Goal: Task Accomplishment & Management: Use online tool/utility

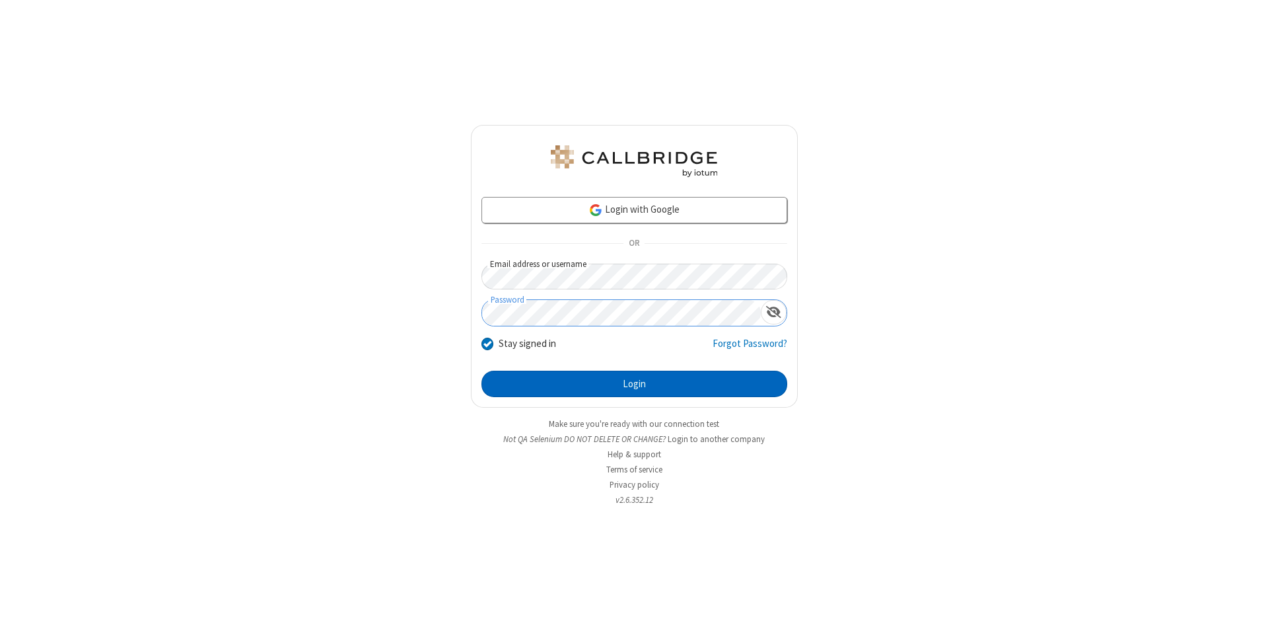
click at [634, 384] on button "Login" at bounding box center [634, 383] width 306 height 26
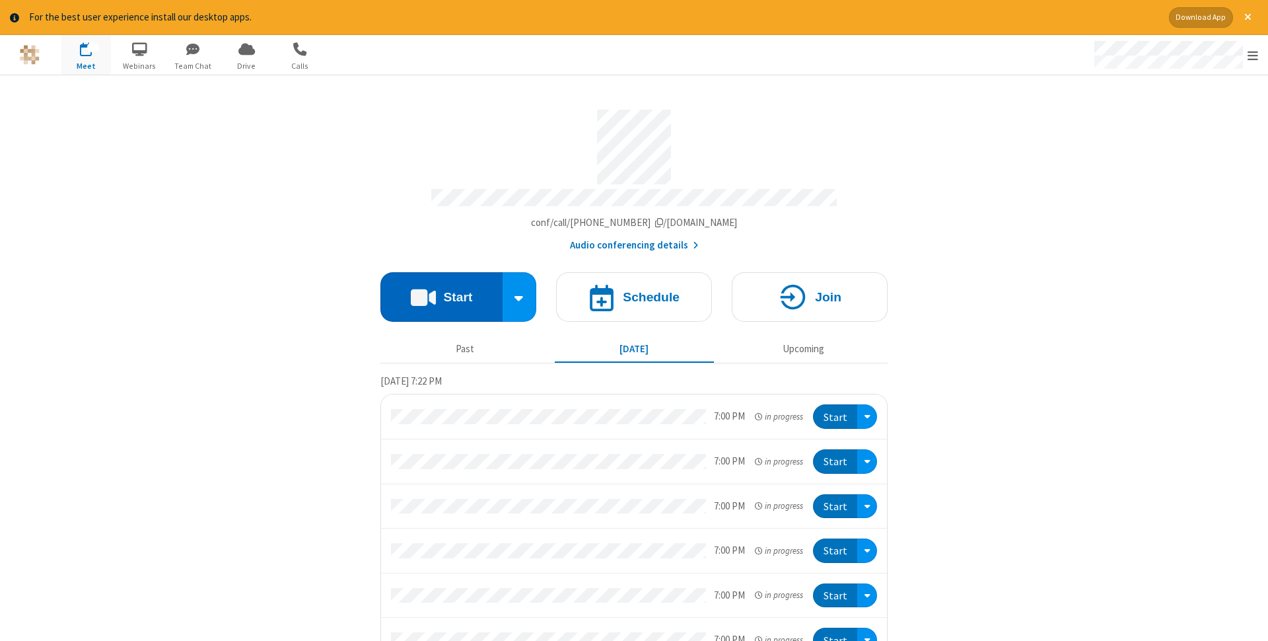
click at [441, 293] on button "Start" at bounding box center [441, 297] width 122 height 50
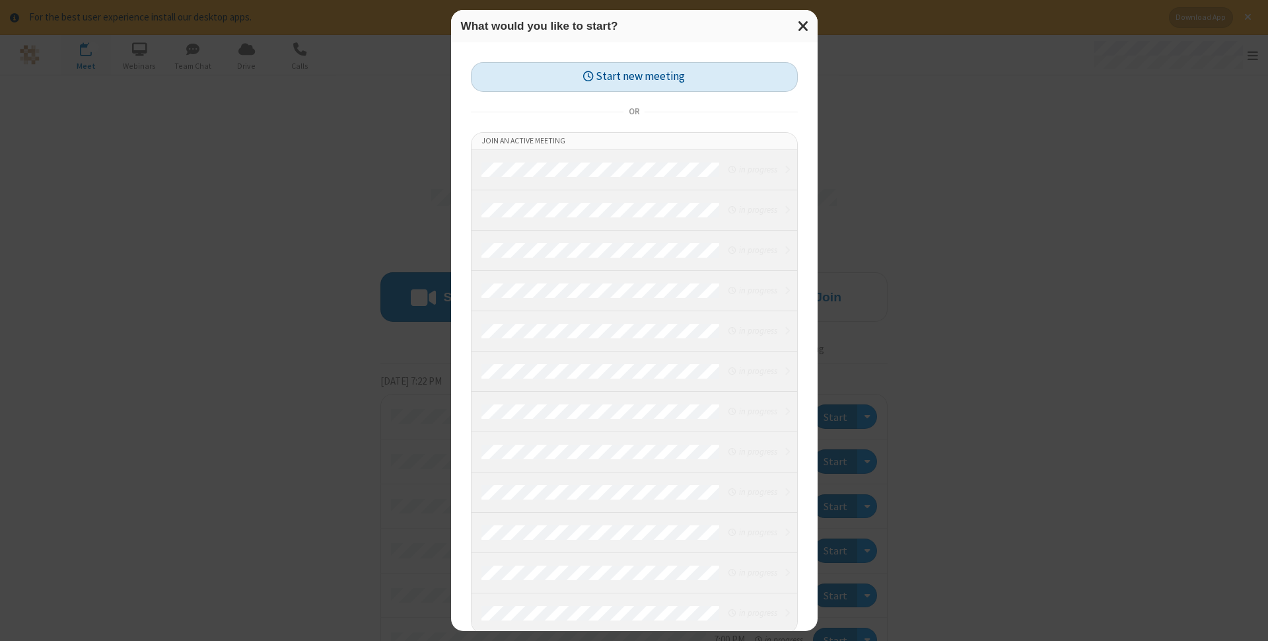
click at [634, 77] on button "Start new meeting" at bounding box center [634, 77] width 327 height 30
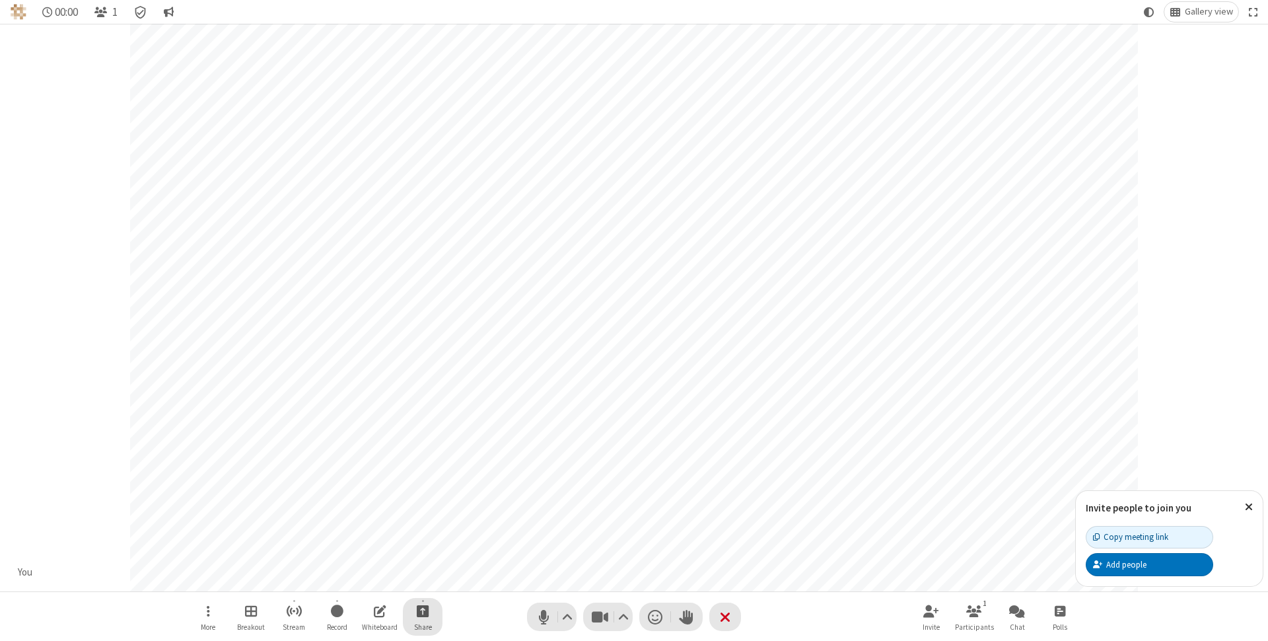
click at [422, 610] on span "Start sharing" at bounding box center [423, 610] width 13 height 17
click at [369, 578] on span "Share my screen" at bounding box center [369, 579] width 15 height 11
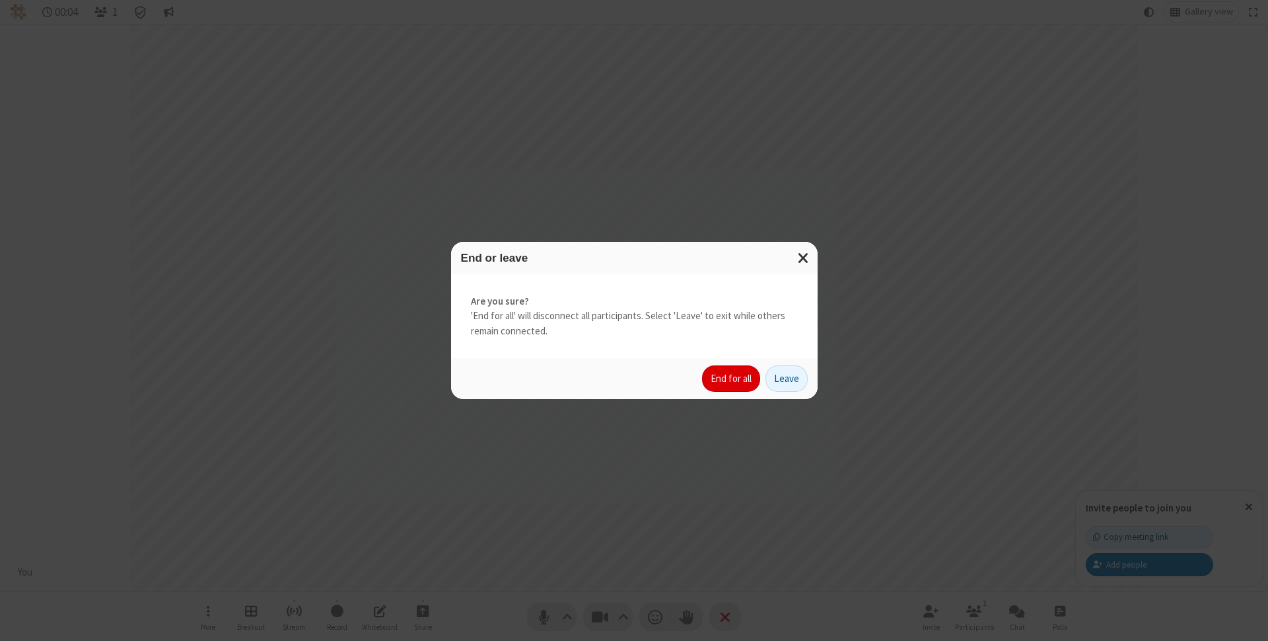
click at [732, 378] on button "End for all" at bounding box center [731, 378] width 58 height 26
